Goal: Register for event/course

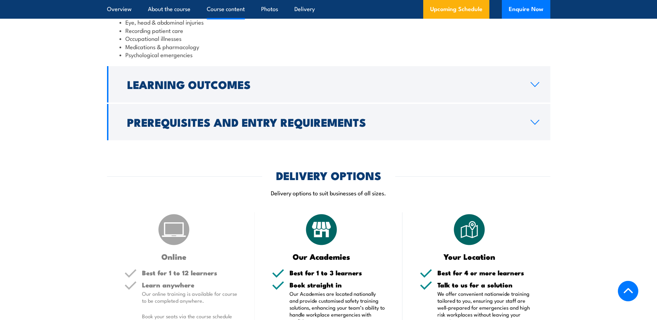
scroll to position [831, 0]
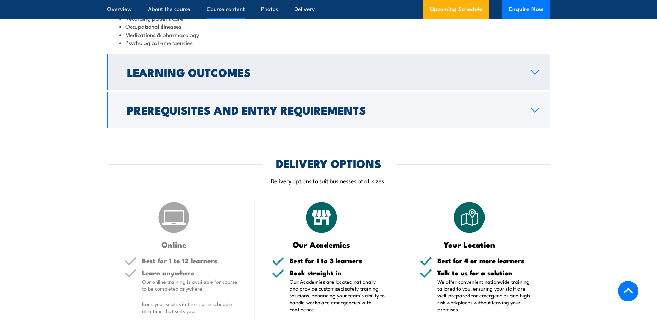
click at [535, 70] on icon at bounding box center [534, 73] width 9 height 6
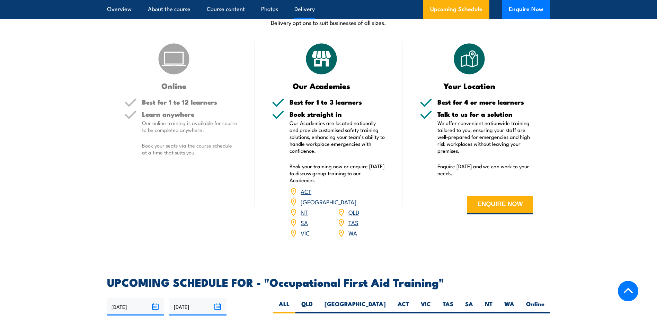
scroll to position [1090, 0]
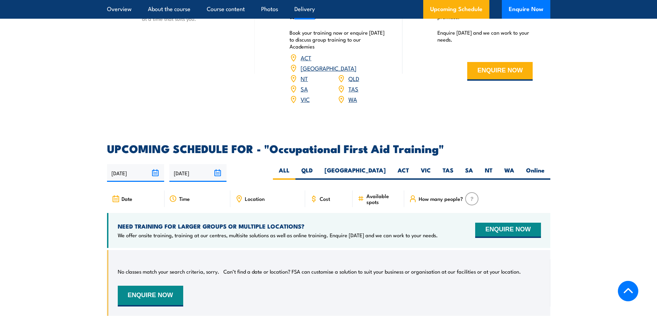
click at [155, 164] on input "13/08/2025" at bounding box center [135, 173] width 57 height 18
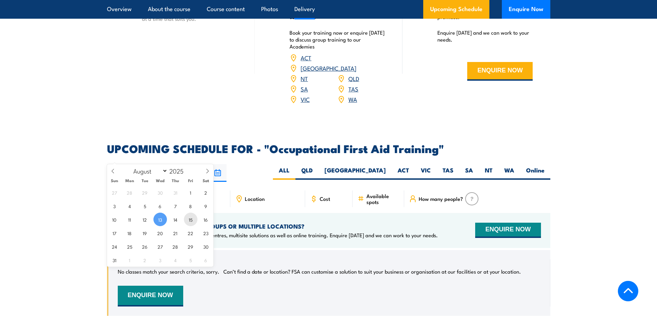
click at [192, 218] on span "15" at bounding box center [190, 218] width 13 height 13
type input "[DATE]"
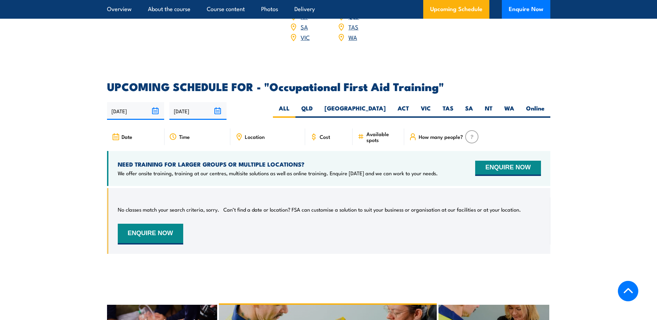
scroll to position [1178, 0]
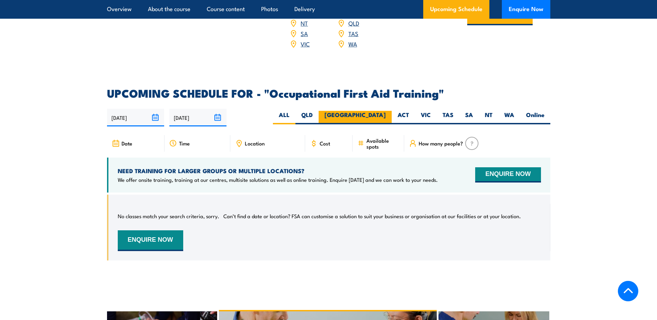
click at [382, 111] on label "[GEOGRAPHIC_DATA]" at bounding box center [354, 117] width 73 height 13
click at [386, 111] on input "[GEOGRAPHIC_DATA]" at bounding box center [388, 113] width 4 height 4
radio input "true"
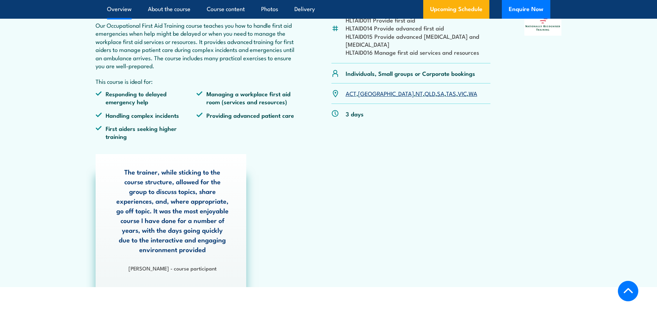
scroll to position [244, 0]
